Goal: Task Accomplishment & Management: Manage account settings

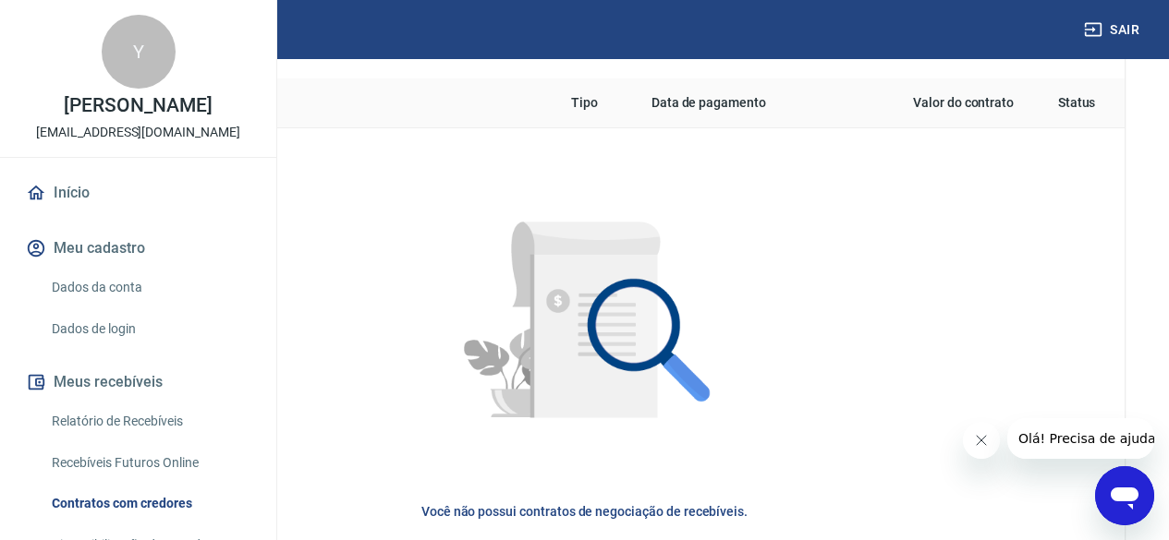
click at [132, 307] on link "Dados da conta" at bounding box center [149, 288] width 210 height 38
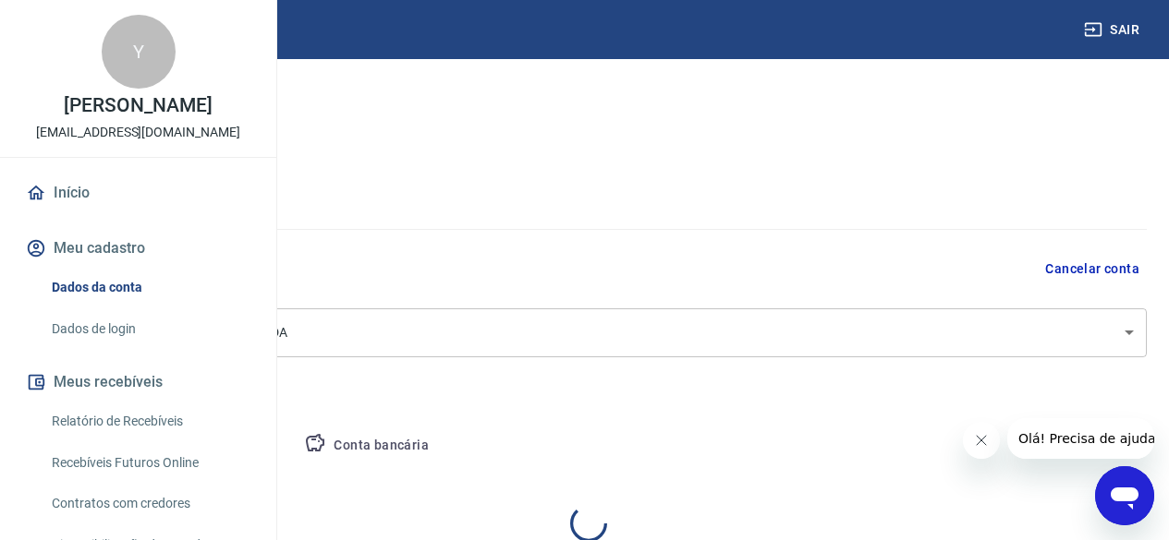
select select "MG"
select select "business"
click at [168, 348] on link "Dados de login" at bounding box center [149, 329] width 210 height 38
select select "MG"
select select "business"
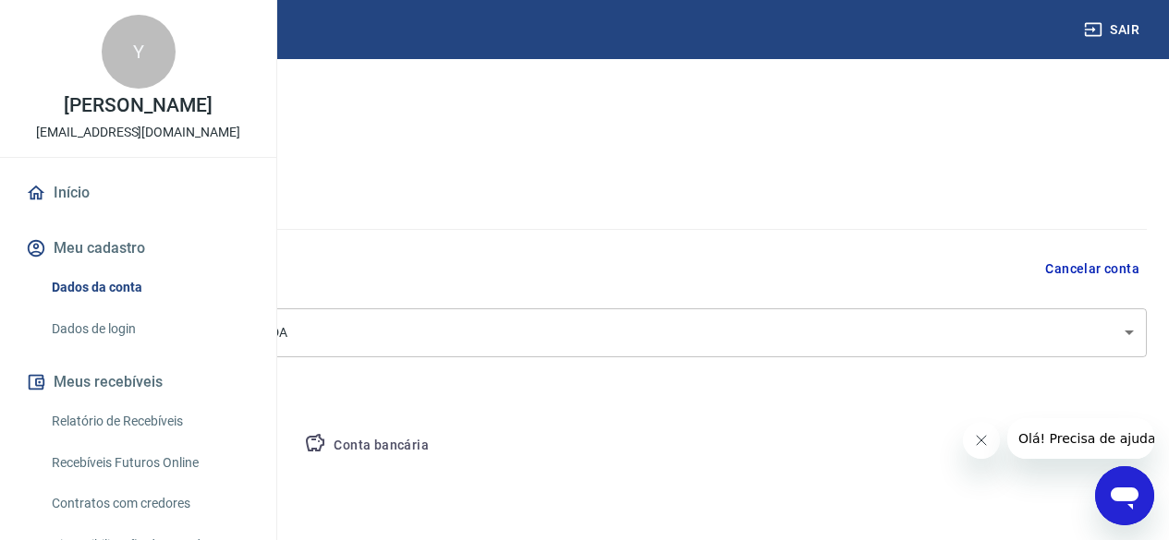
scroll to position [480, 0]
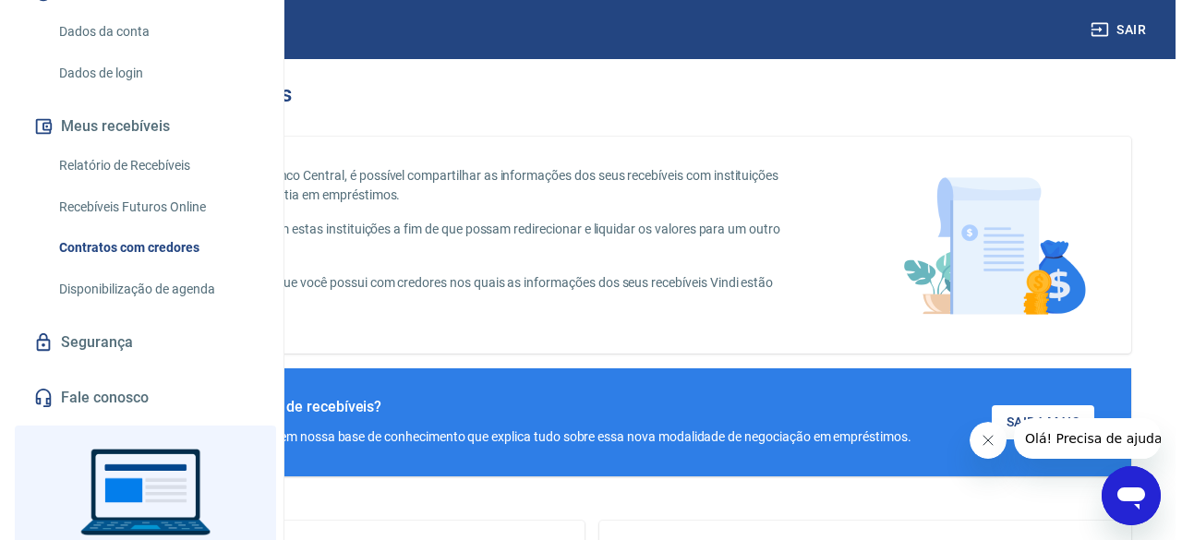
scroll to position [277, 0]
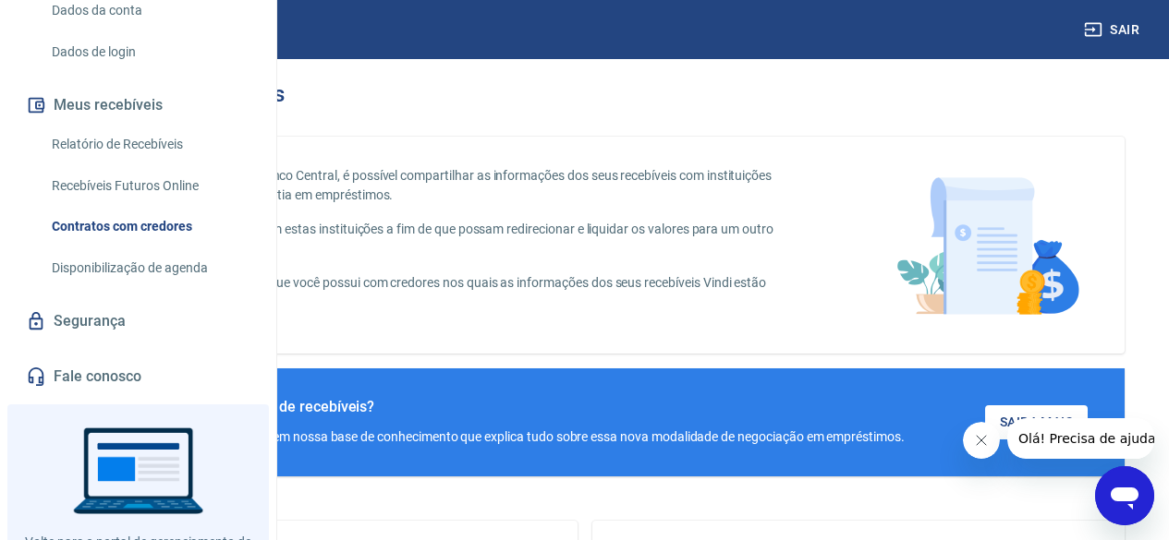
click at [101, 342] on link "Segurança" at bounding box center [138, 321] width 232 height 41
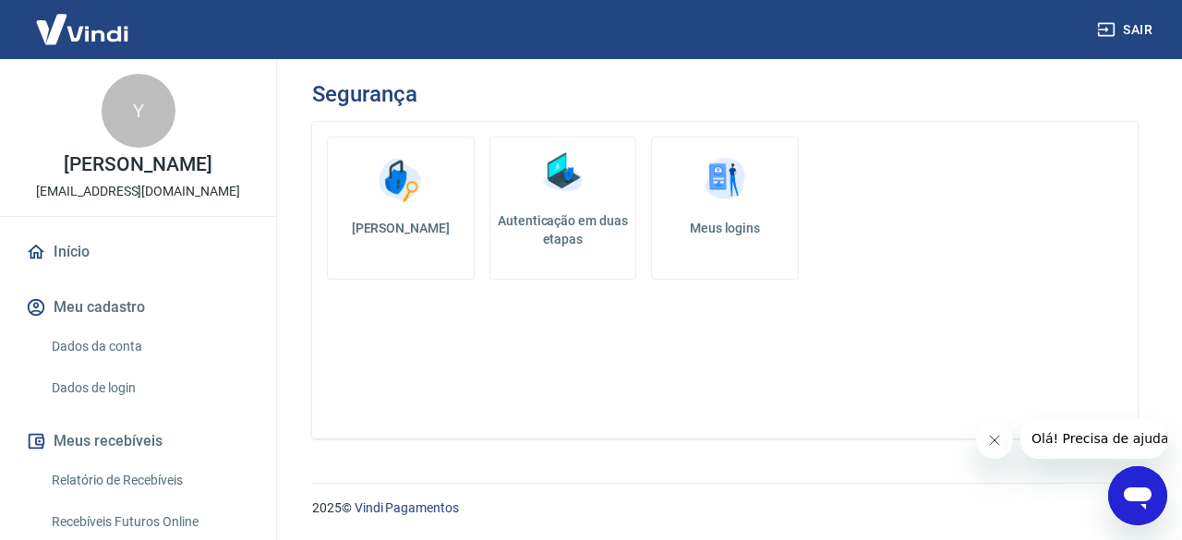
drag, startPoint x: 893, startPoint y: 41, endPoint x: 903, endPoint y: 50, distance: 13.1
click at [903, 50] on div "Sair" at bounding box center [591, 29] width 1182 height 59
